Goal: Find specific page/section: Find specific page/section

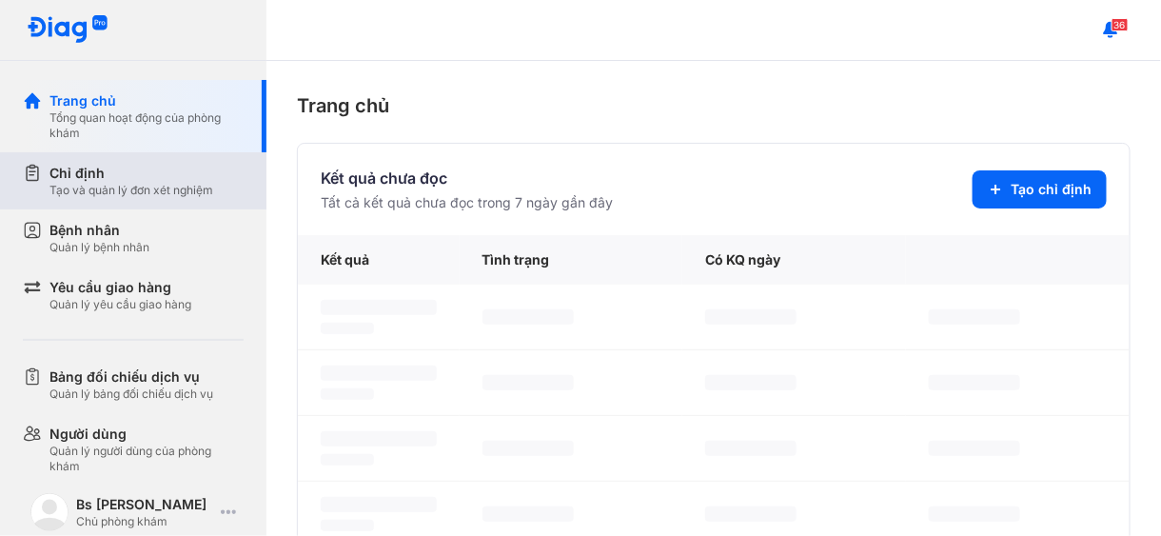
click at [70, 180] on div "Chỉ định" at bounding box center [131, 173] width 164 height 19
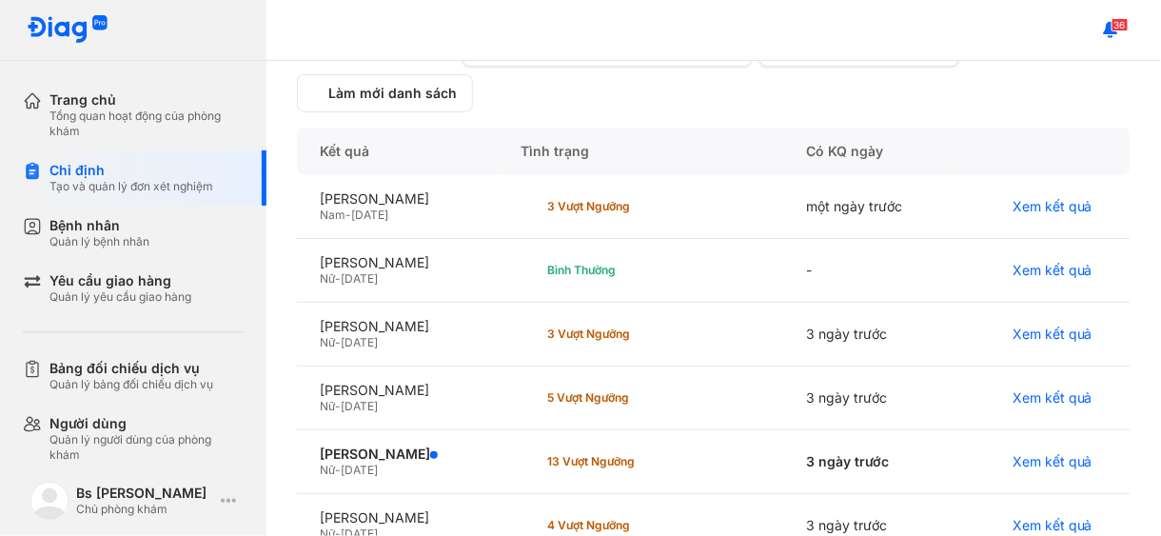
scroll to position [286, 0]
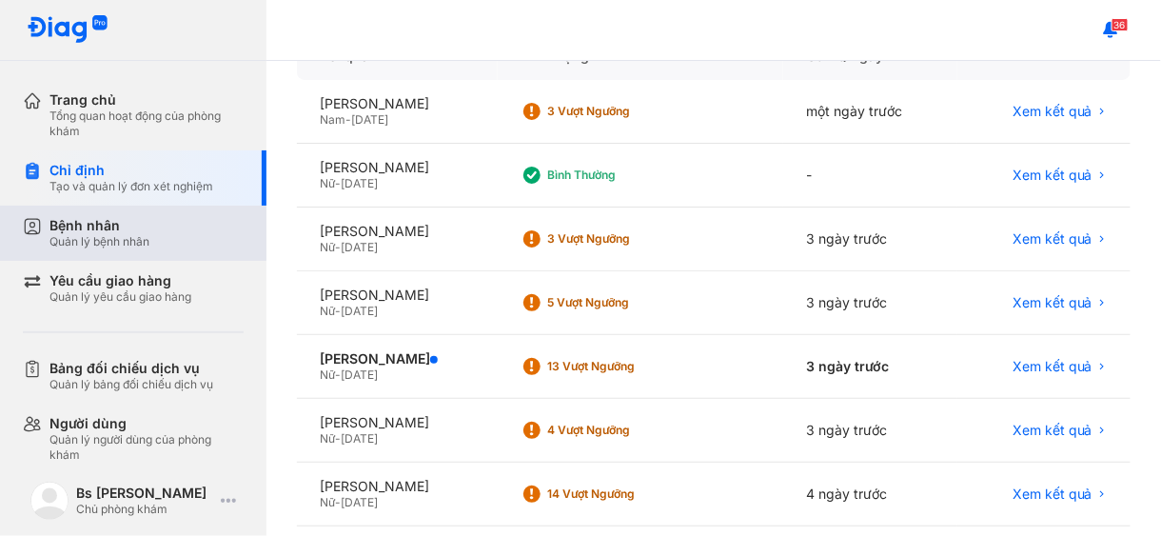
click at [55, 225] on div "Bệnh nhân" at bounding box center [99, 225] width 100 height 17
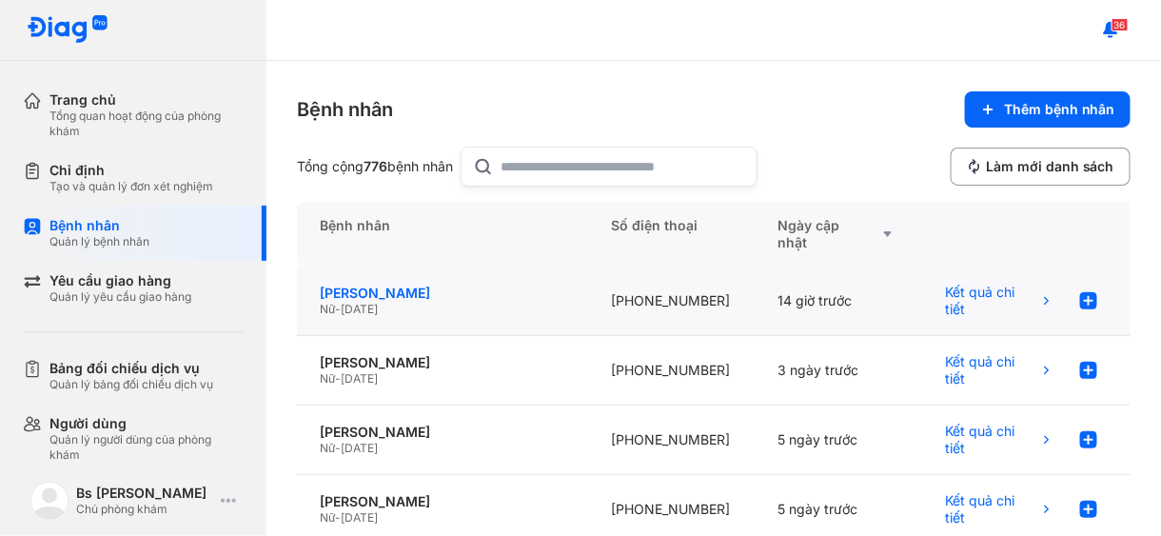
click at [351, 297] on div "[PERSON_NAME]" at bounding box center [443, 293] width 247 height 17
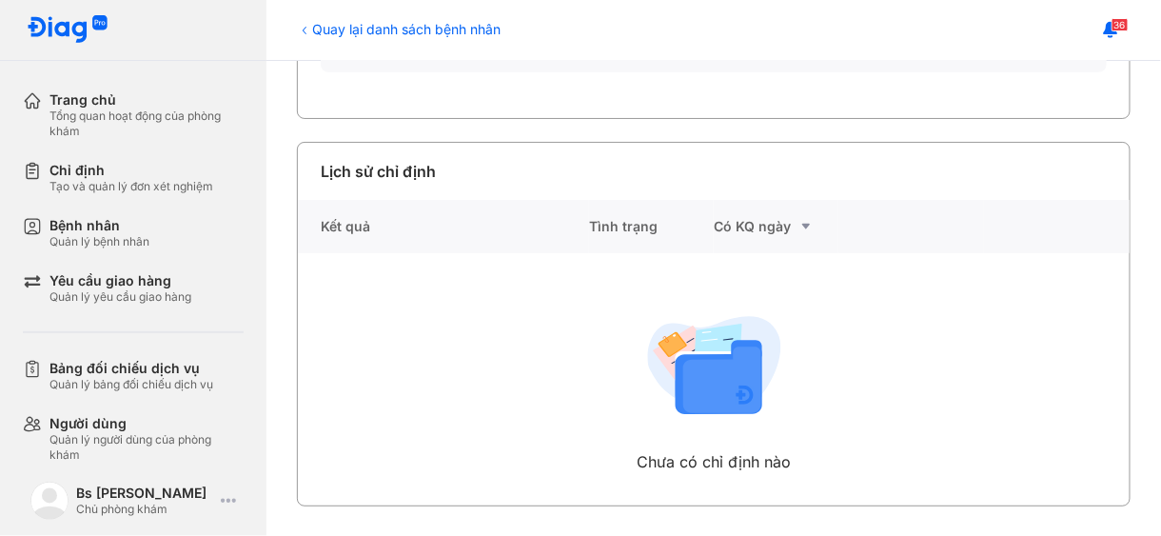
scroll to position [24, 0]
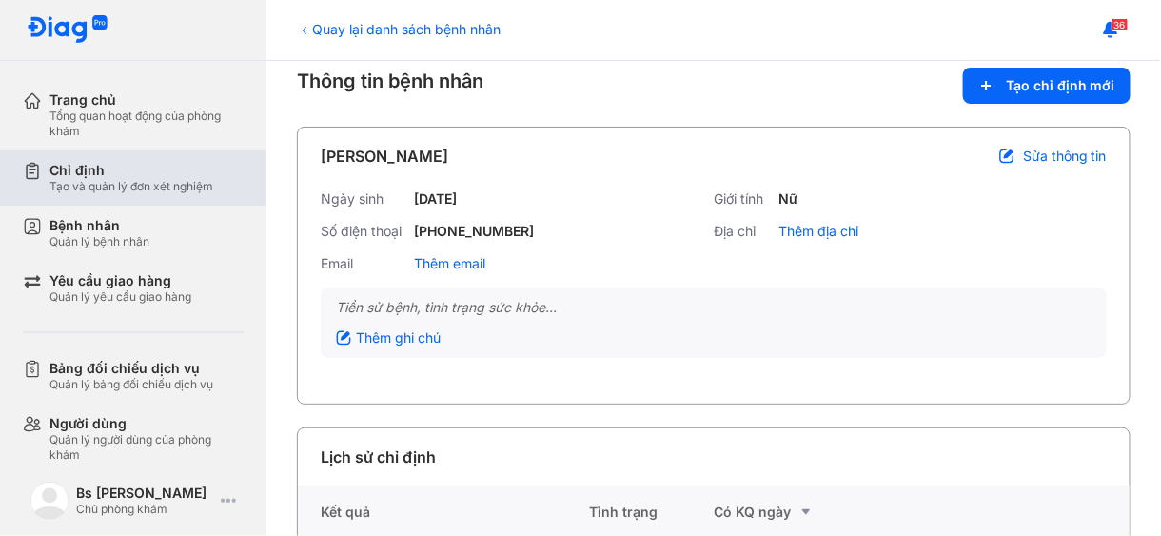
click at [78, 156] on div "Chỉ định Tạo và quản lý đơn xét nghiệm" at bounding box center [145, 177] width 244 height 55
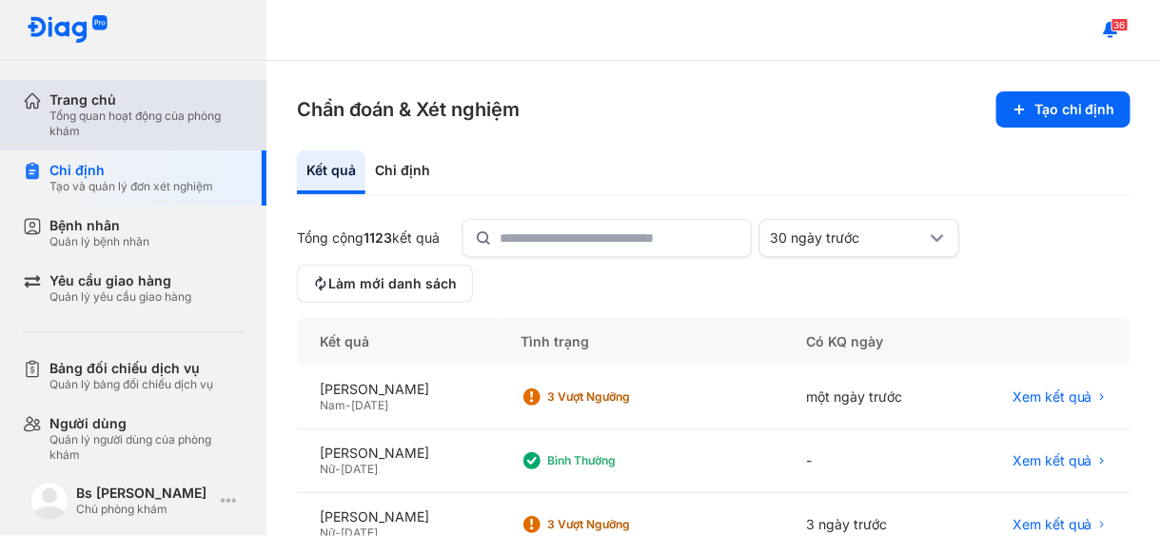
click at [116, 105] on div "Trang chủ" at bounding box center [146, 99] width 194 height 17
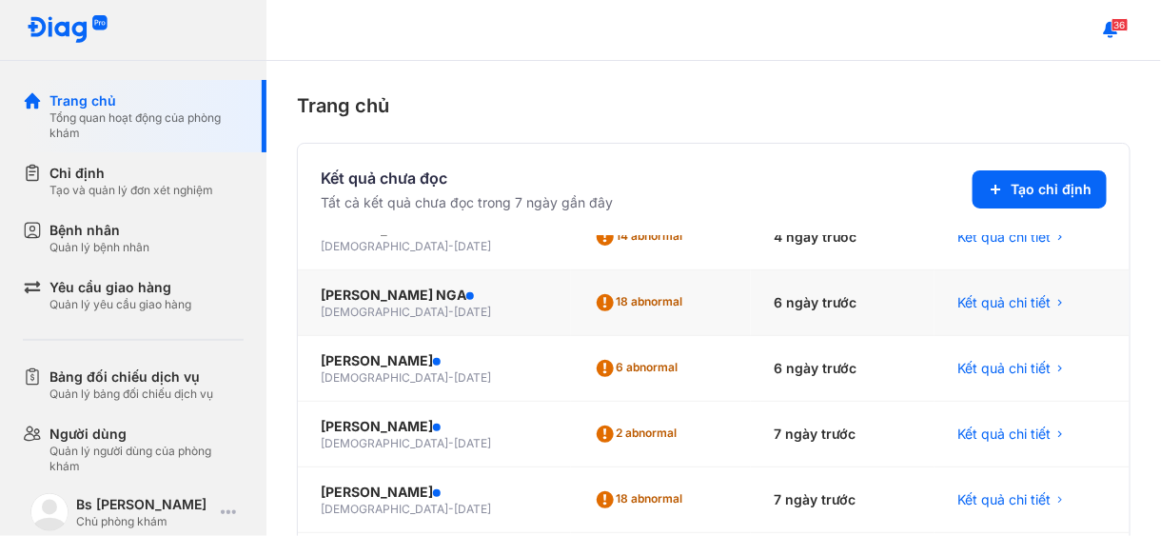
scroll to position [286, 0]
